Goal: Information Seeking & Learning: Learn about a topic

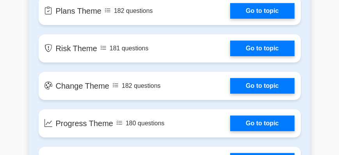
scroll to position [870, 0]
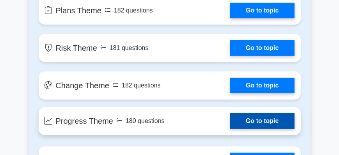
click at [230, 113] on link "Go to topic" at bounding box center [262, 121] width 64 height 16
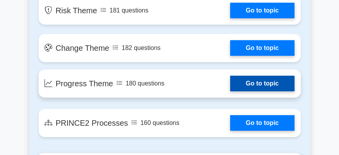
scroll to position [959, 0]
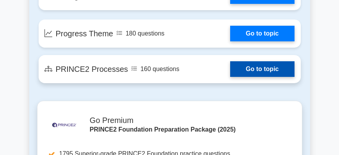
click at [230, 61] on link "Go to topic" at bounding box center [262, 69] width 64 height 16
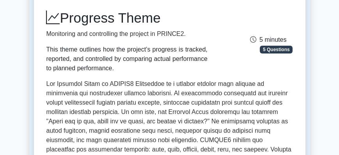
scroll to position [45, 0]
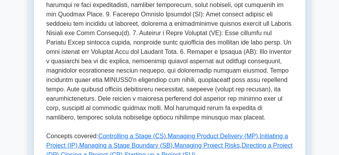
scroll to position [312, 0]
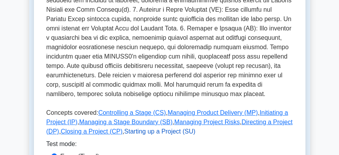
click at [137, 128] on link "Starting up a Project (SU)" at bounding box center [160, 131] width 71 height 7
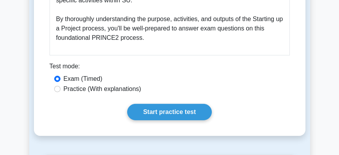
scroll to position [1227, 0]
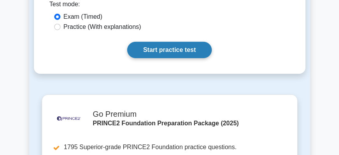
click at [164, 43] on link "Start practice test" at bounding box center [169, 50] width 85 height 16
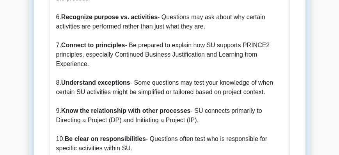
scroll to position [982, 0]
